Goal: Task Accomplishment & Management: Complete application form

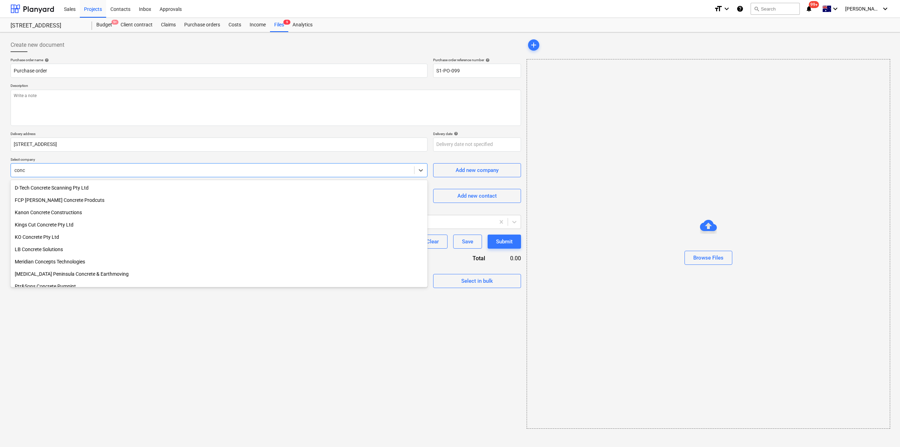
scroll to position [83, 0]
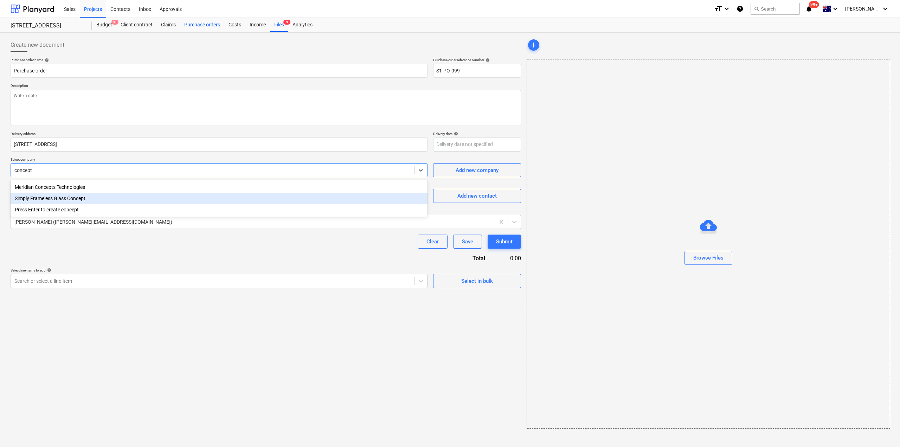
type input "concept"
click at [219, 24] on div "Purchase orders" at bounding box center [202, 25] width 44 height 14
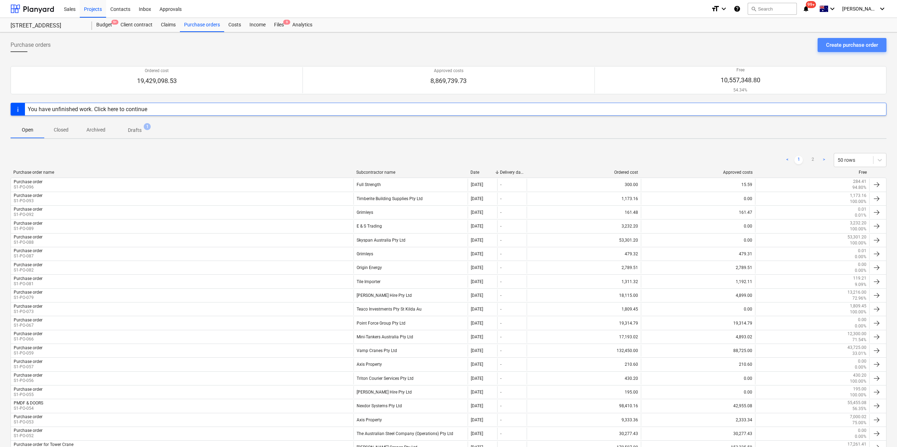
click at [859, 47] on div "Create purchase order" at bounding box center [852, 44] width 52 height 9
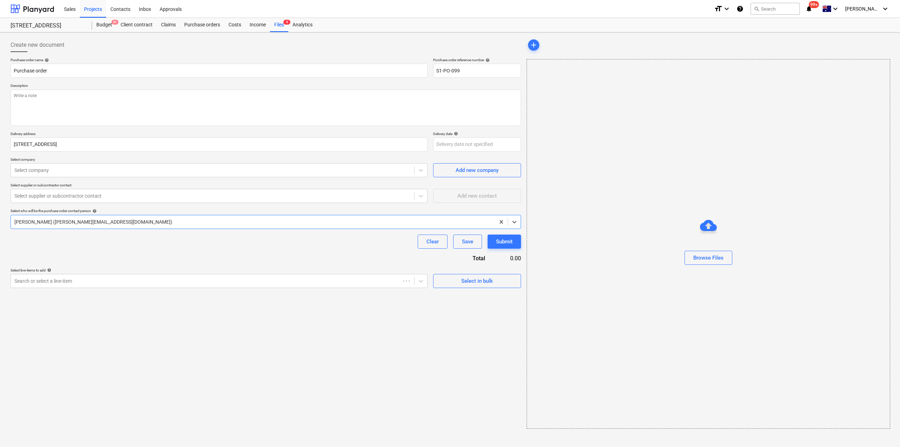
type textarea "x"
click at [112, 176] on div "Select company" at bounding box center [219, 170] width 417 height 14
type input "concept"
type textarea "x"
click at [149, 323] on div "Create new document Purchase order name help Purchase order Purchase order refe…" at bounding box center [266, 233] width 516 height 396
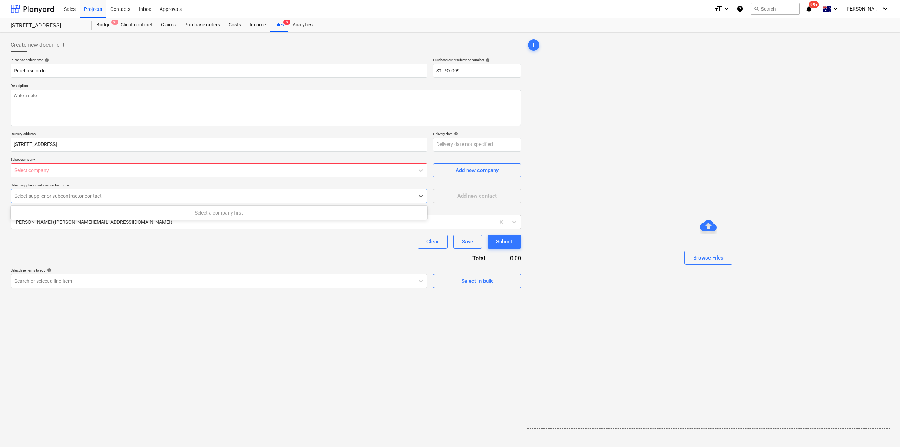
click at [37, 199] on div at bounding box center [212, 195] width 396 height 7
type textarea "x"
click at [189, 349] on div "Create new document Purchase order name help Purchase order Purchase order refe…" at bounding box center [266, 233] width 516 height 396
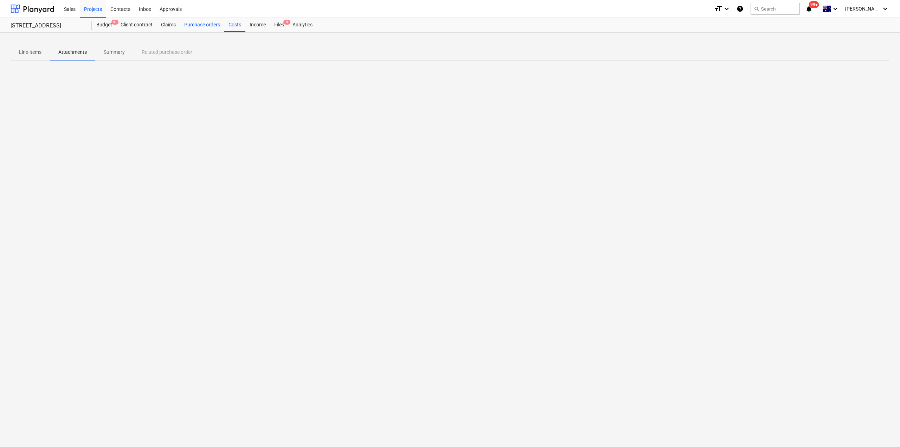
click at [199, 25] on div "Purchase orders" at bounding box center [202, 25] width 44 height 14
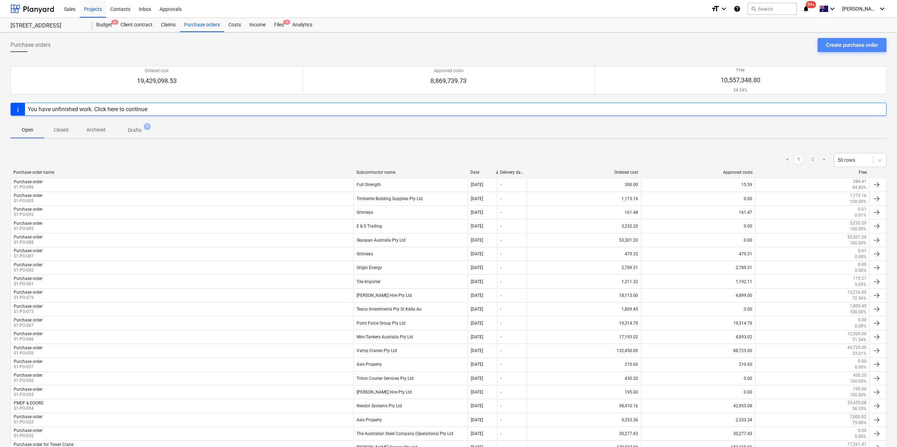
click at [825, 46] on button "Create purchase order" at bounding box center [852, 45] width 69 height 14
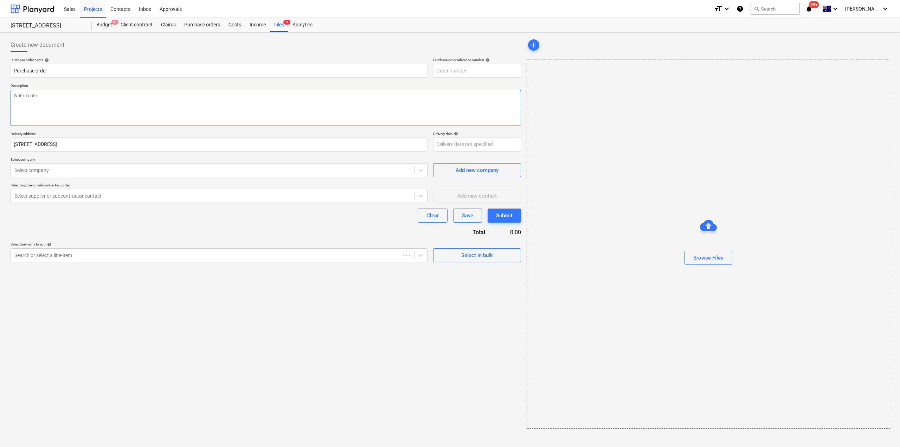
type textarea "x"
type input "S1-PO-101"
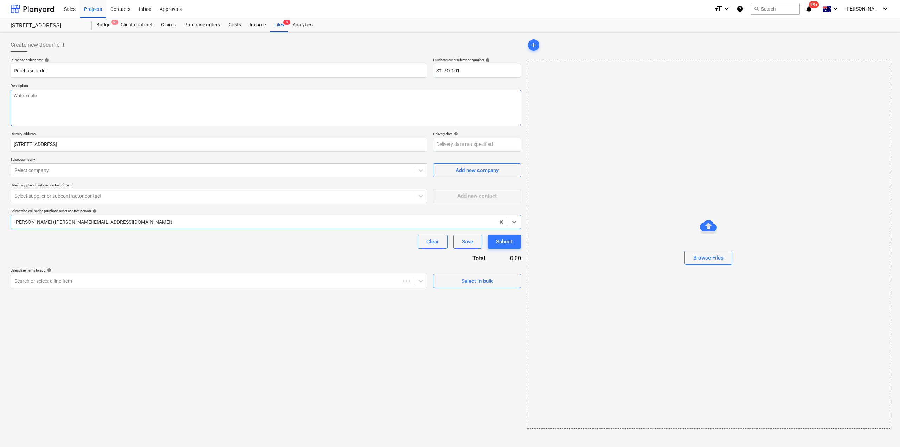
type textarea "x"
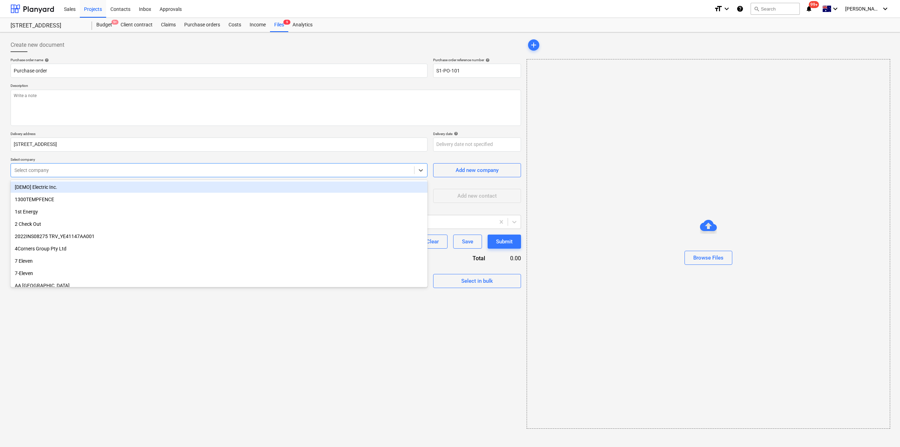
click at [72, 172] on div at bounding box center [212, 170] width 396 height 7
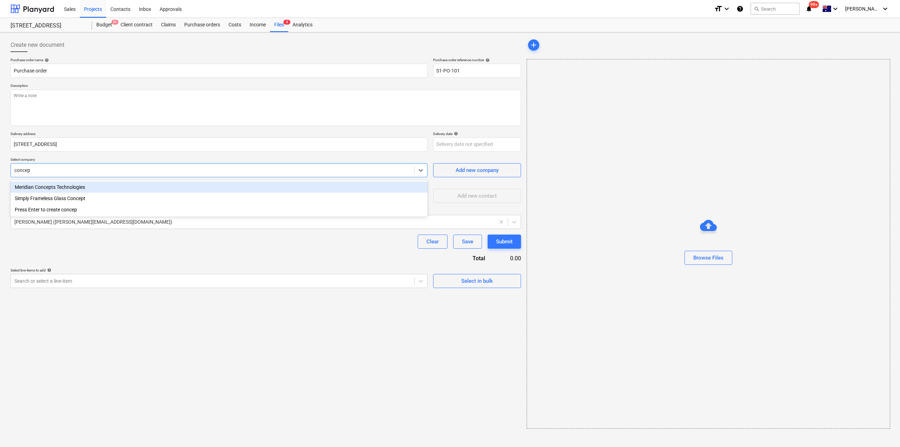
type input "concep"
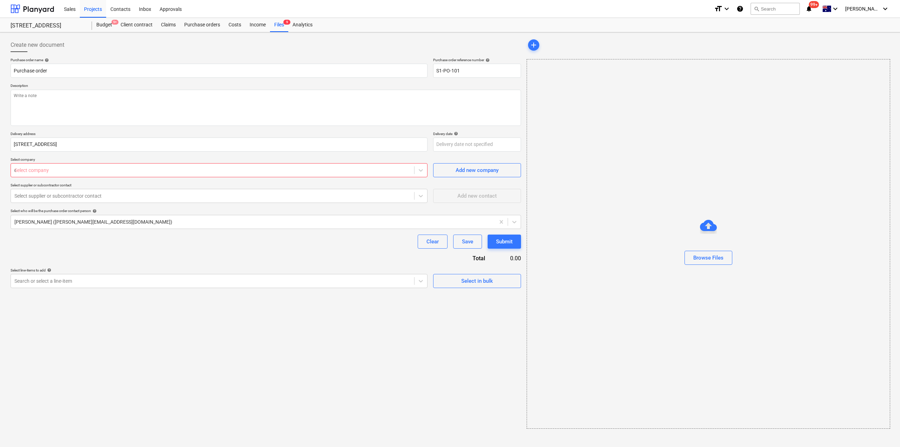
type textarea "x"
click at [221, 406] on div "Create new document Purchase order name help Purchase order Purchase order refe…" at bounding box center [266, 233] width 516 height 396
